Goal: Information Seeking & Learning: Learn about a topic

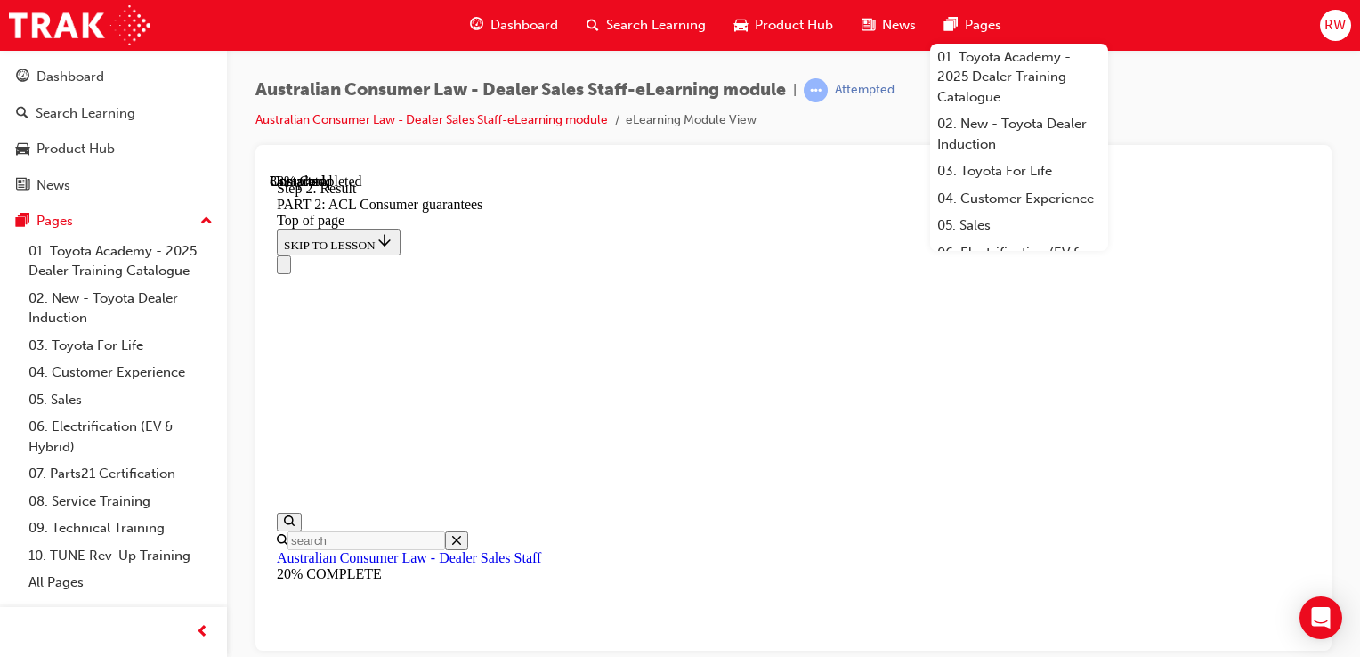
scroll to position [17788, 0]
drag, startPoint x: 939, startPoint y: 389, endPoint x: 958, endPoint y: 386, distance: 19.8
drag, startPoint x: 958, startPoint y: 386, endPoint x: 972, endPoint y: 438, distance: 53.5
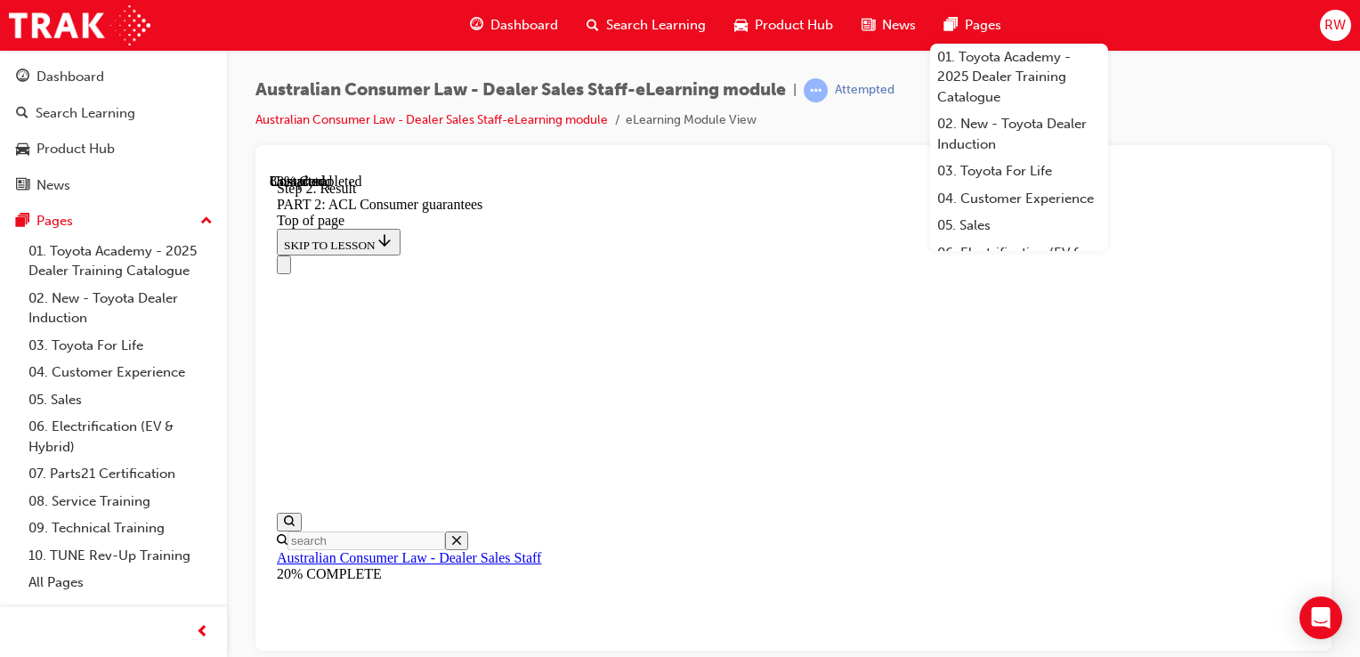
scroll to position [18678, 0]
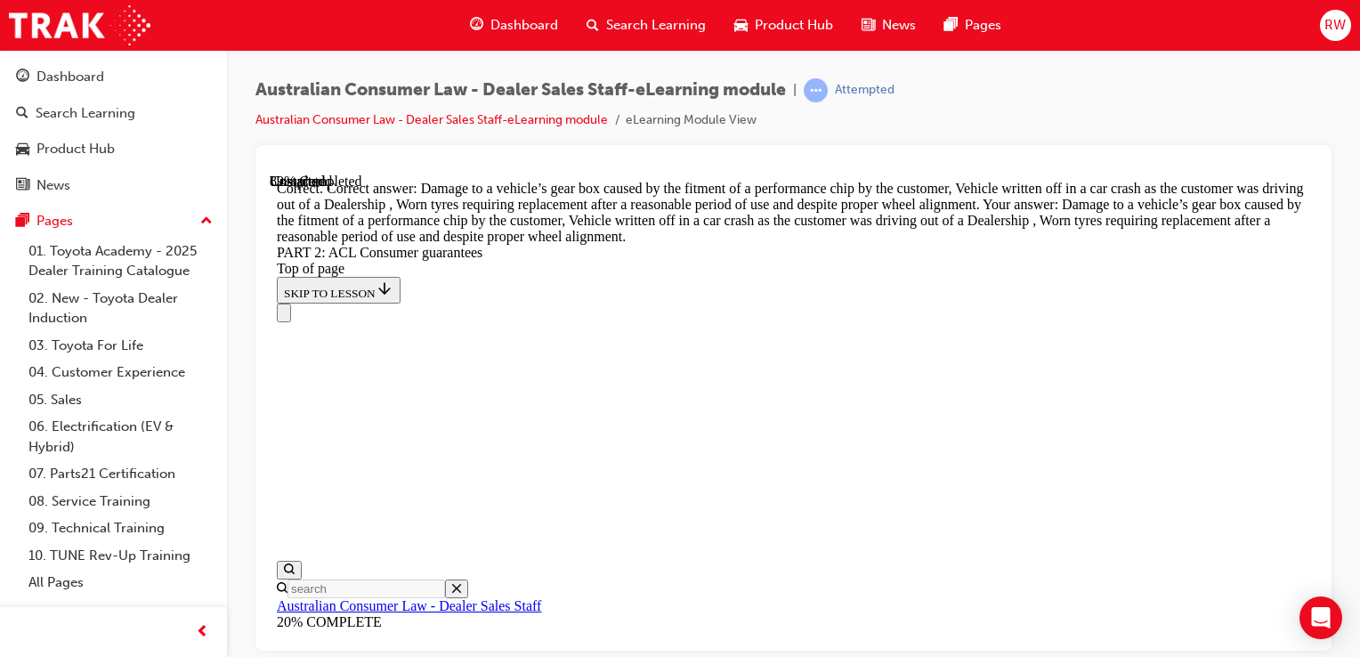
scroll to position [20931, 0]
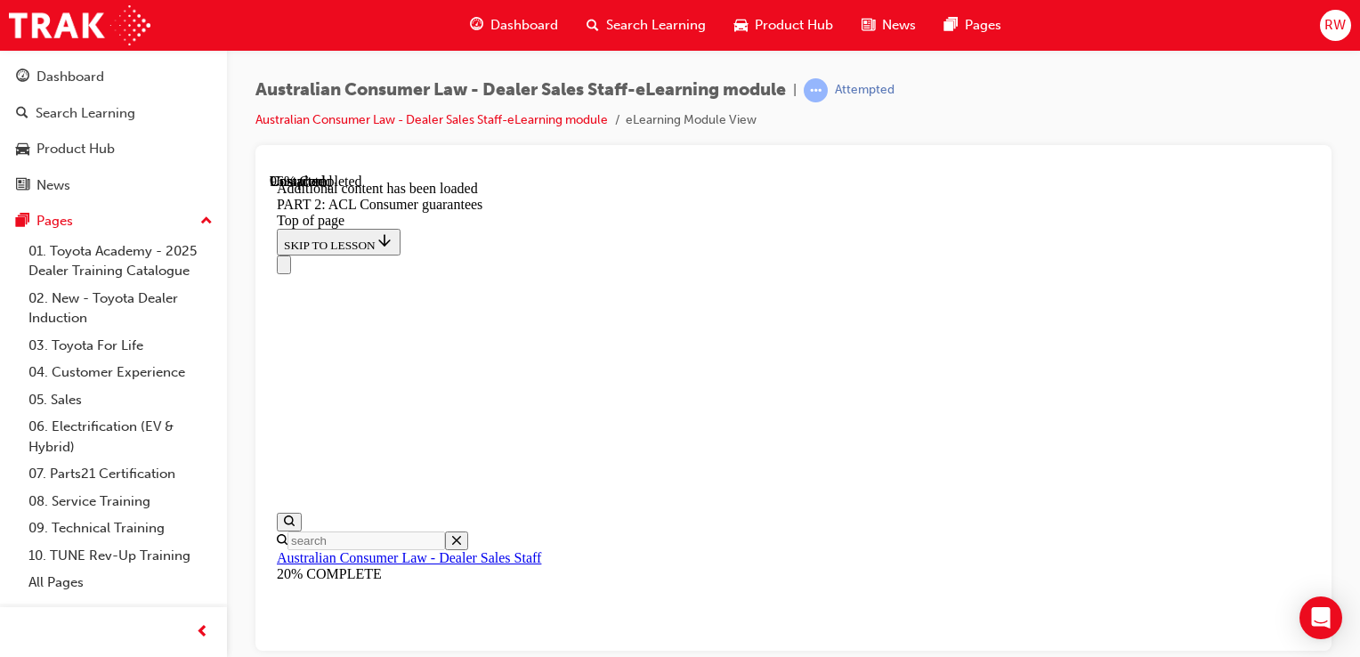
scroll to position [22962, 0]
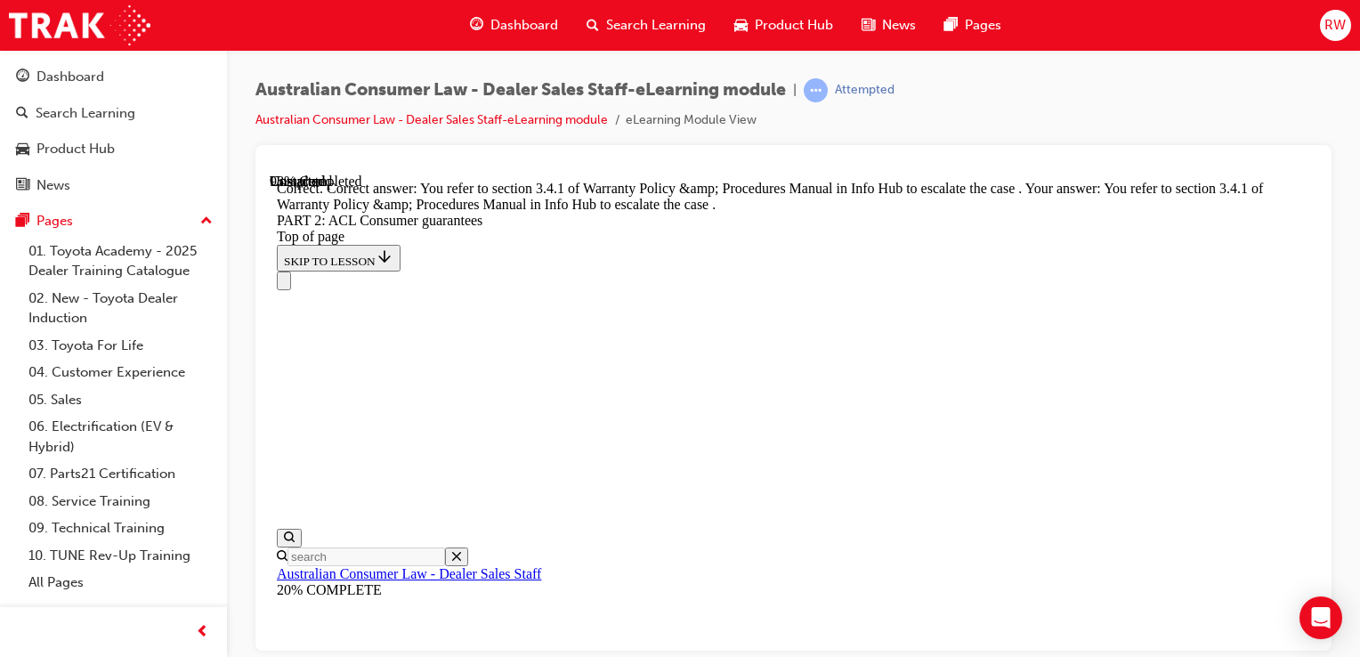
scroll to position [24119, 0]
